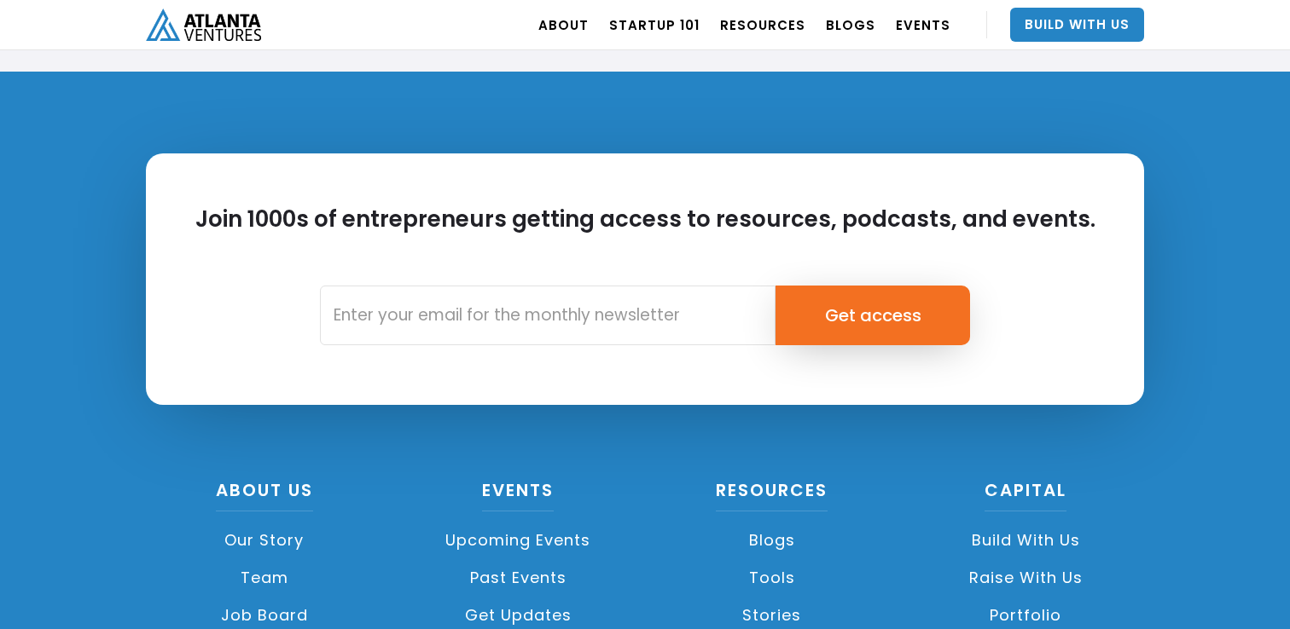
scroll to position [3882, 0]
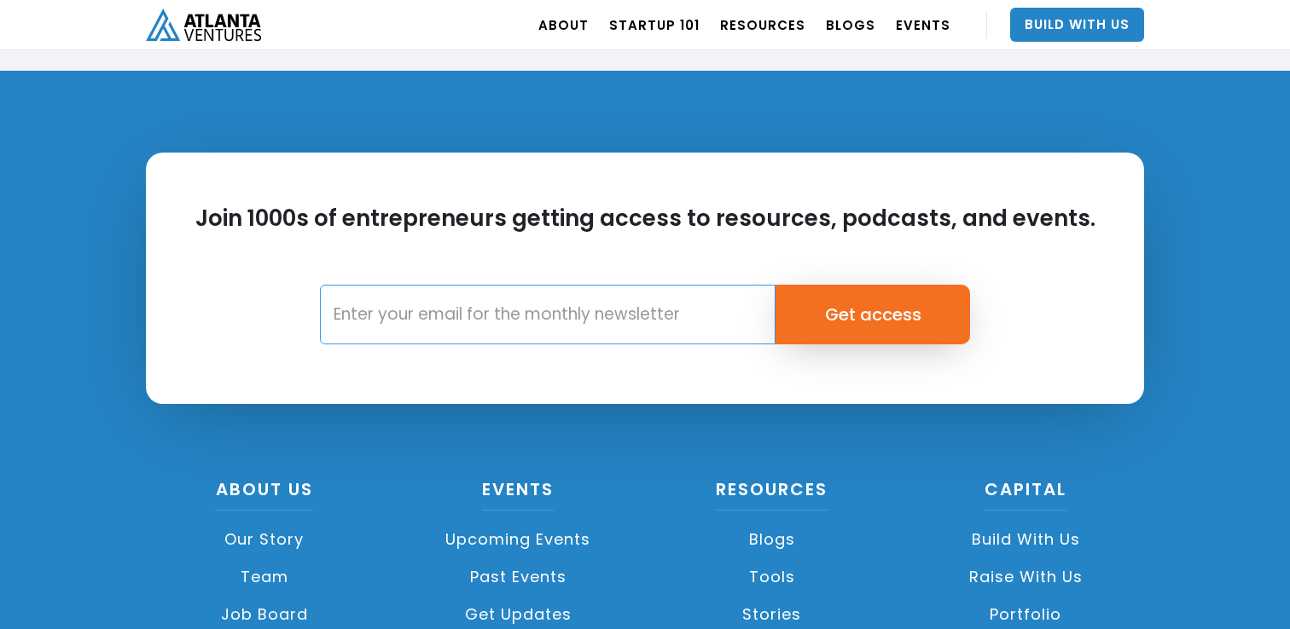
click at [392, 299] on input "Email Form" at bounding box center [547, 315] width 455 height 60
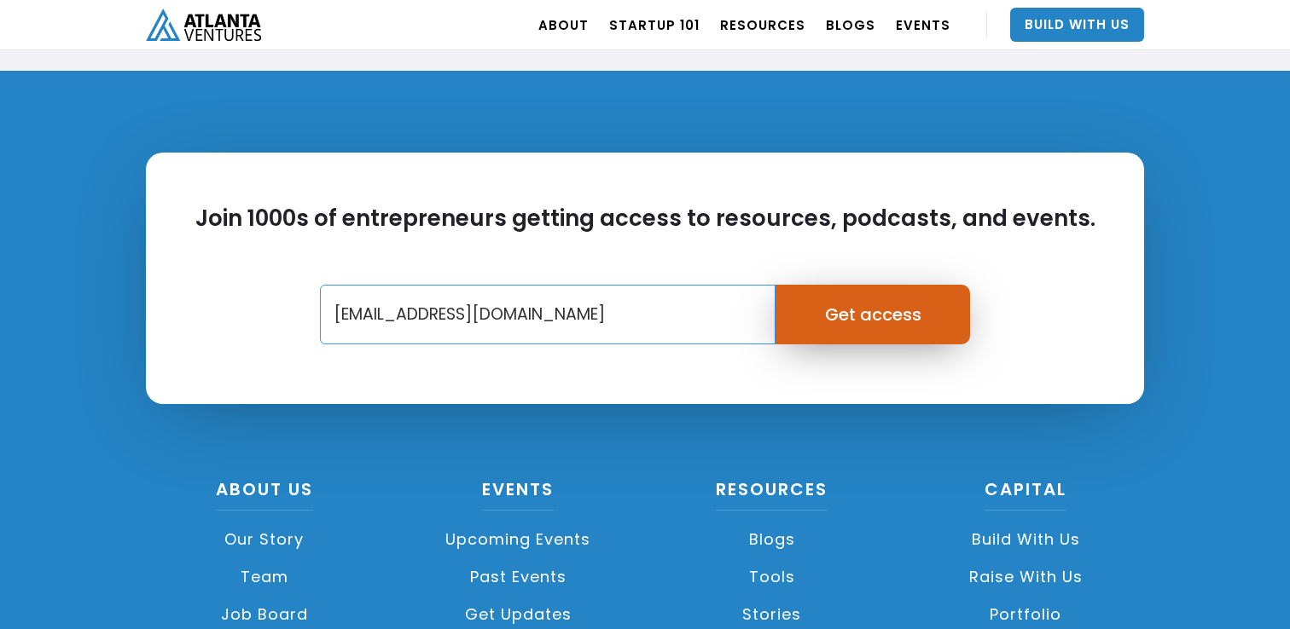
type input "[EMAIL_ADDRESS][DOMAIN_NAME]"
click at [867, 327] on input "Get access" at bounding box center [872, 315] width 195 height 60
type input "Please wait..."
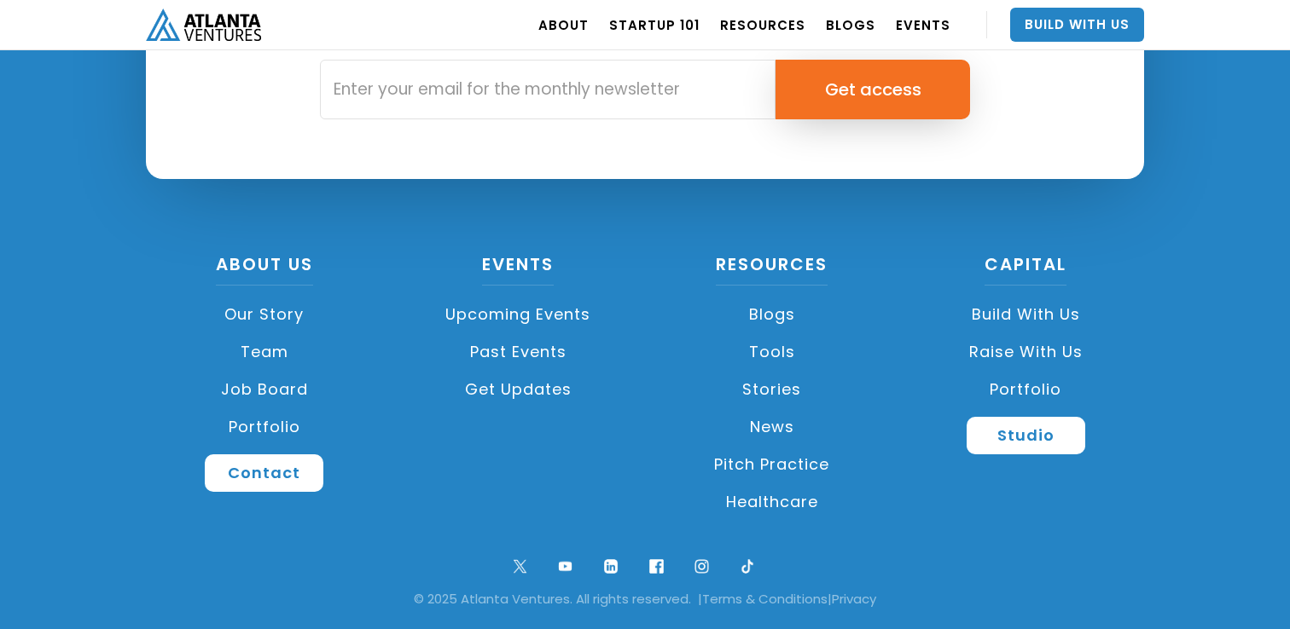
scroll to position [424, 0]
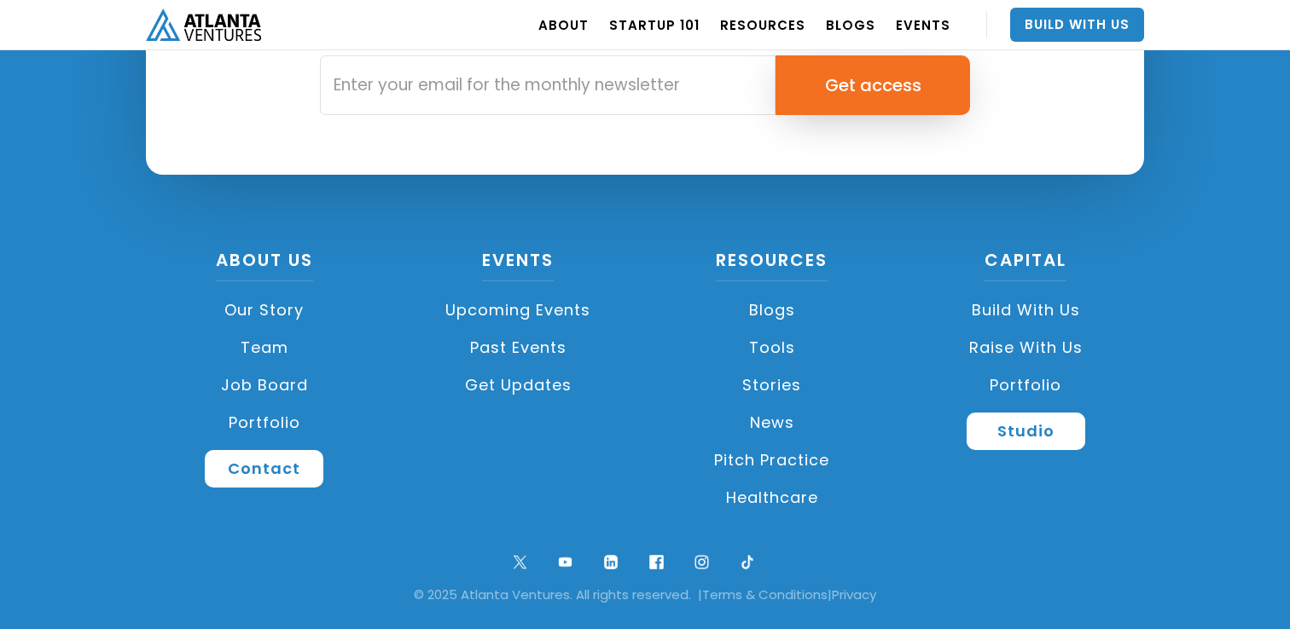
click at [999, 345] on link "Raise with Us" at bounding box center [1026, 348] width 237 height 38
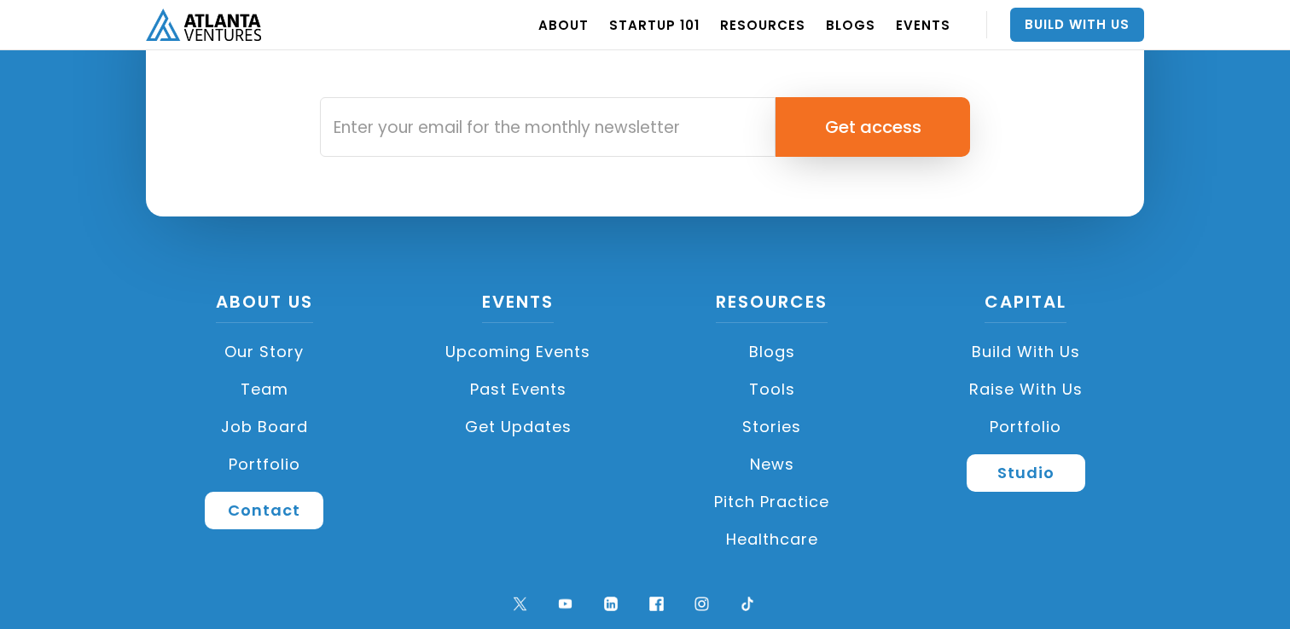
scroll to position [2550, 0]
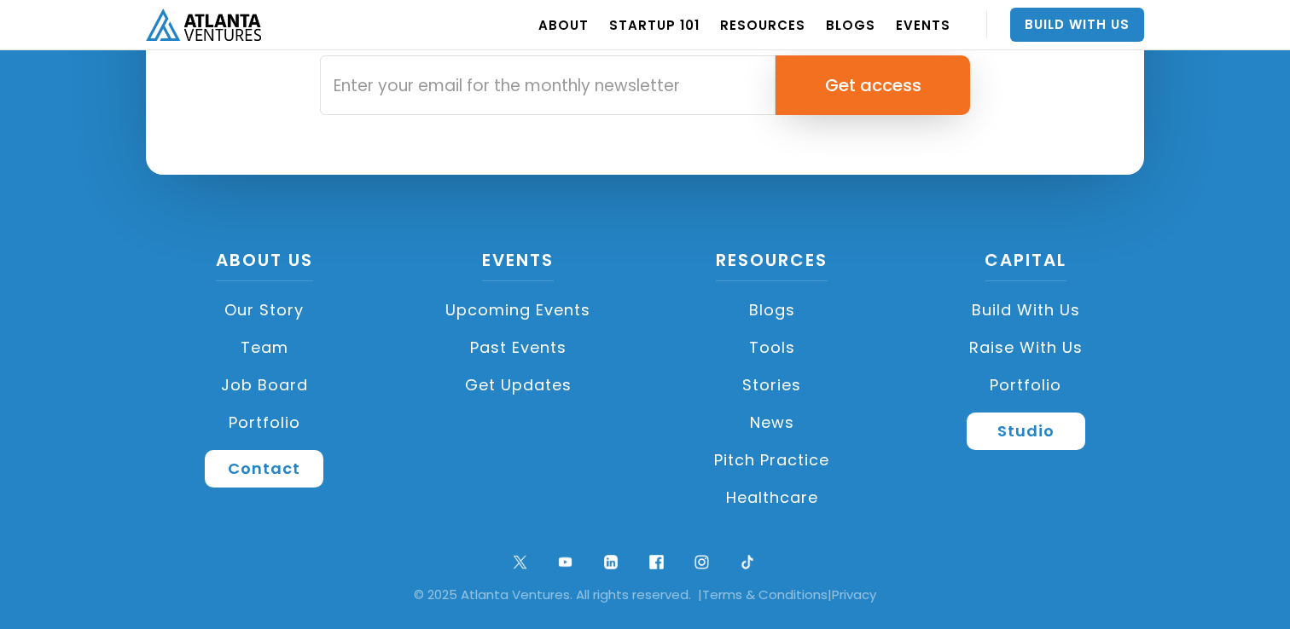
click at [265, 346] on link "Team" at bounding box center [264, 348] width 237 height 38
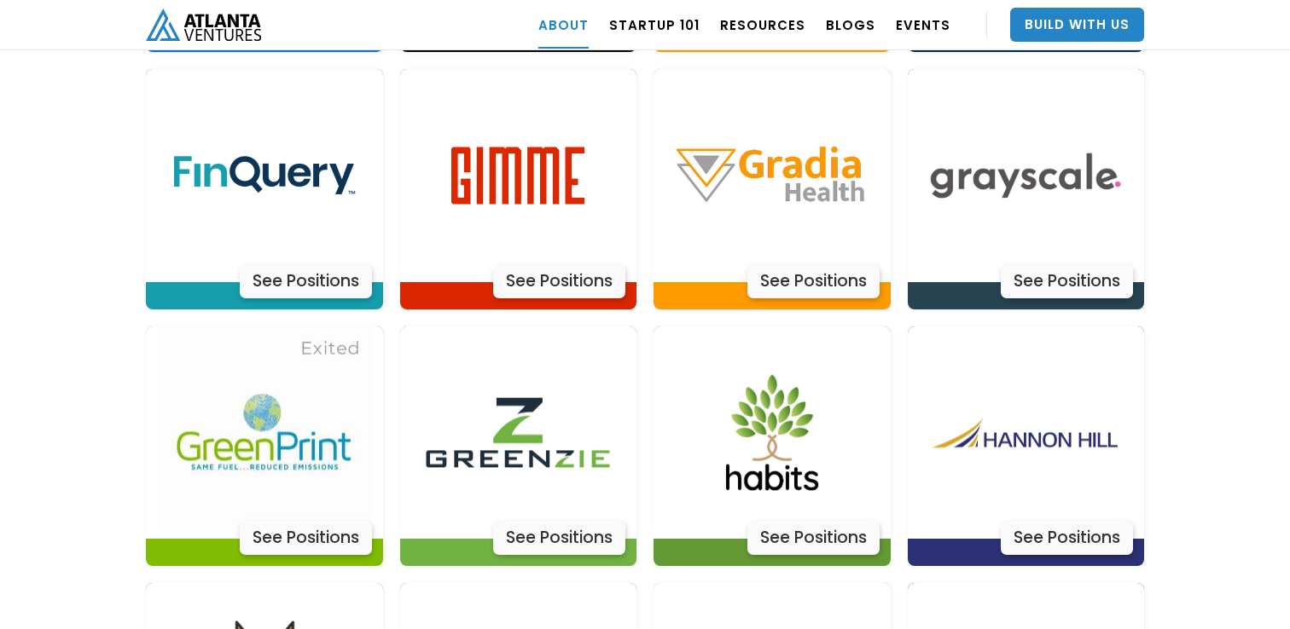
scroll to position [4082, 0]
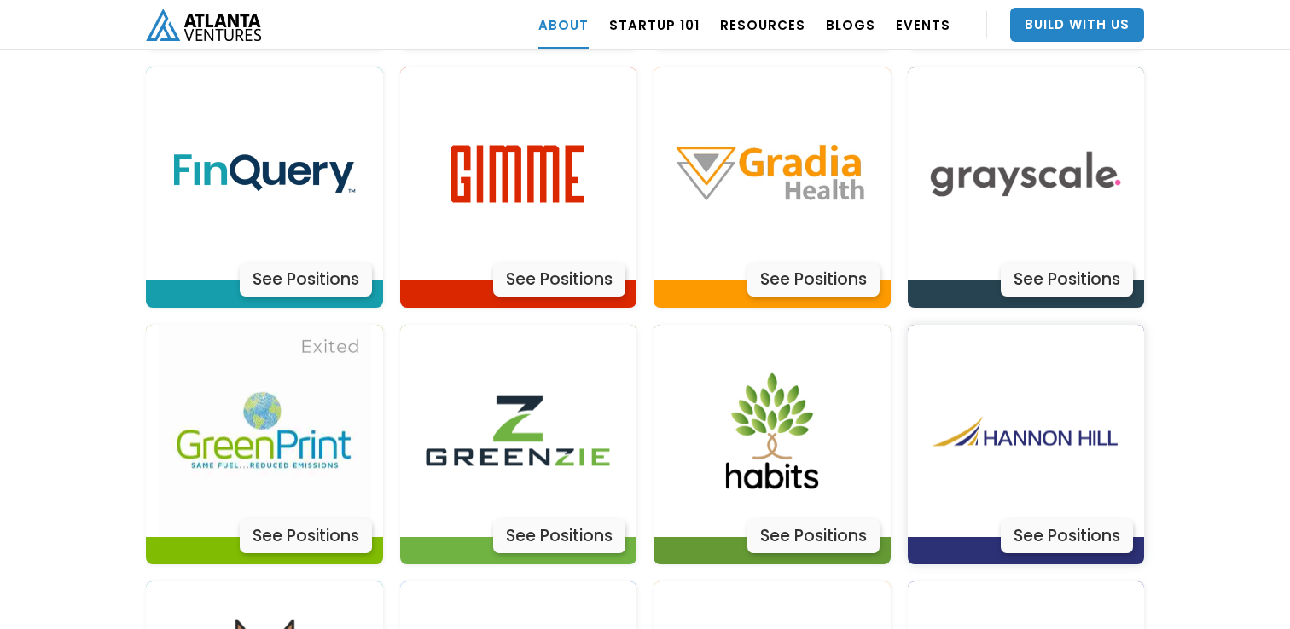
click at [991, 381] on img at bounding box center [1025, 431] width 213 height 213
